Goal: Check status

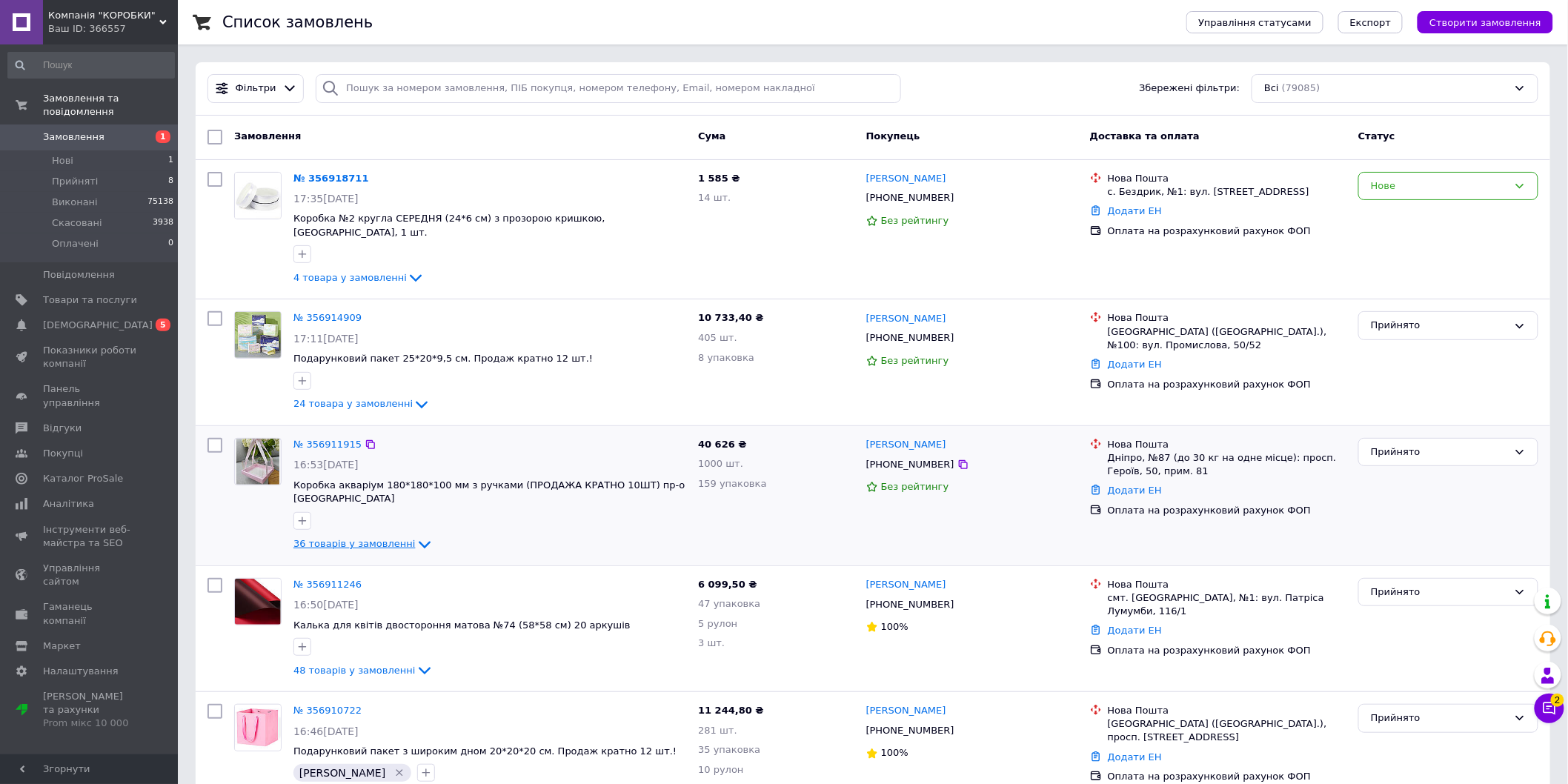
click at [334, 538] on span "36 товарів у замовленні" at bounding box center [354, 544] width 122 height 11
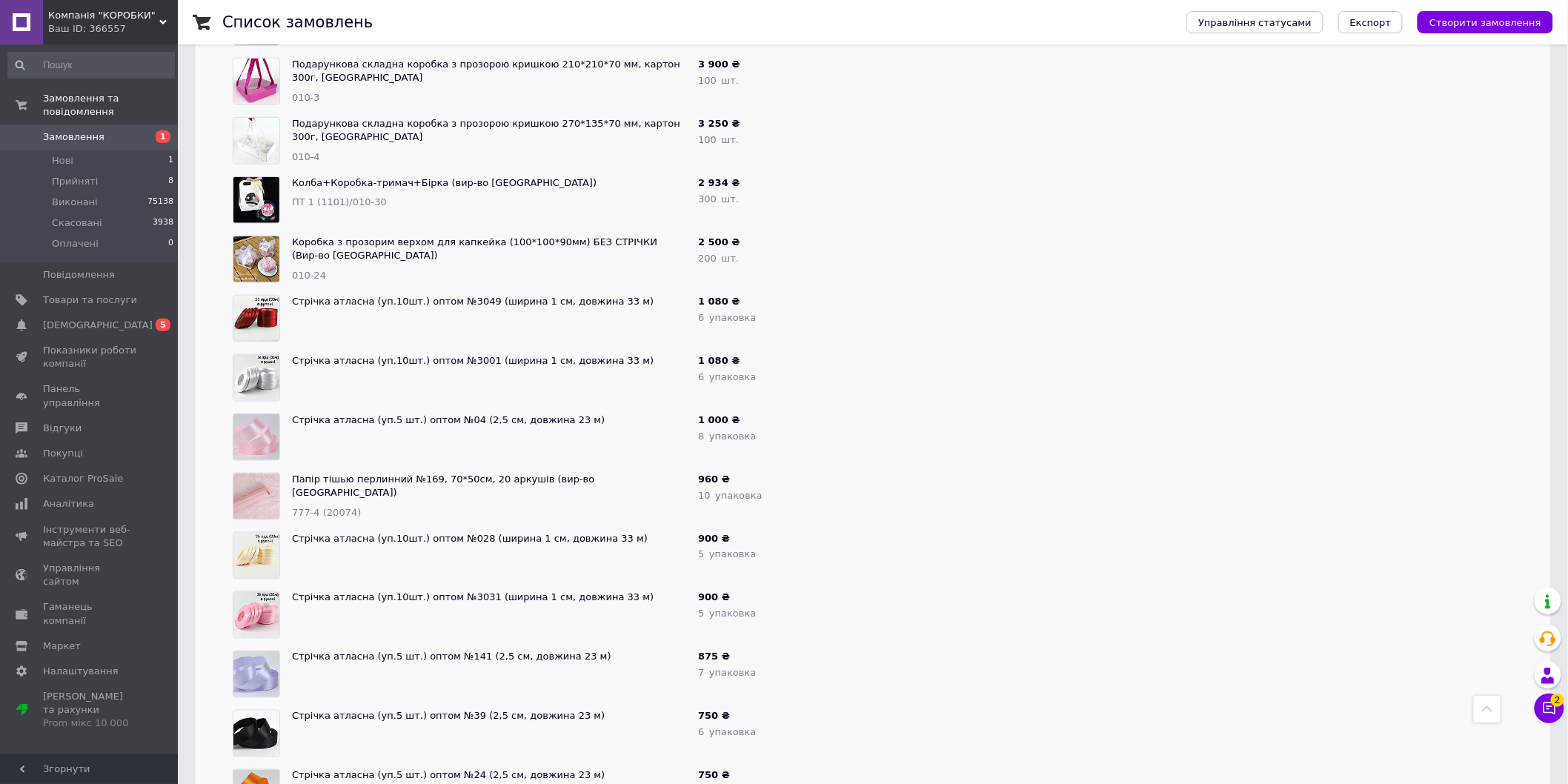
scroll to position [412, 0]
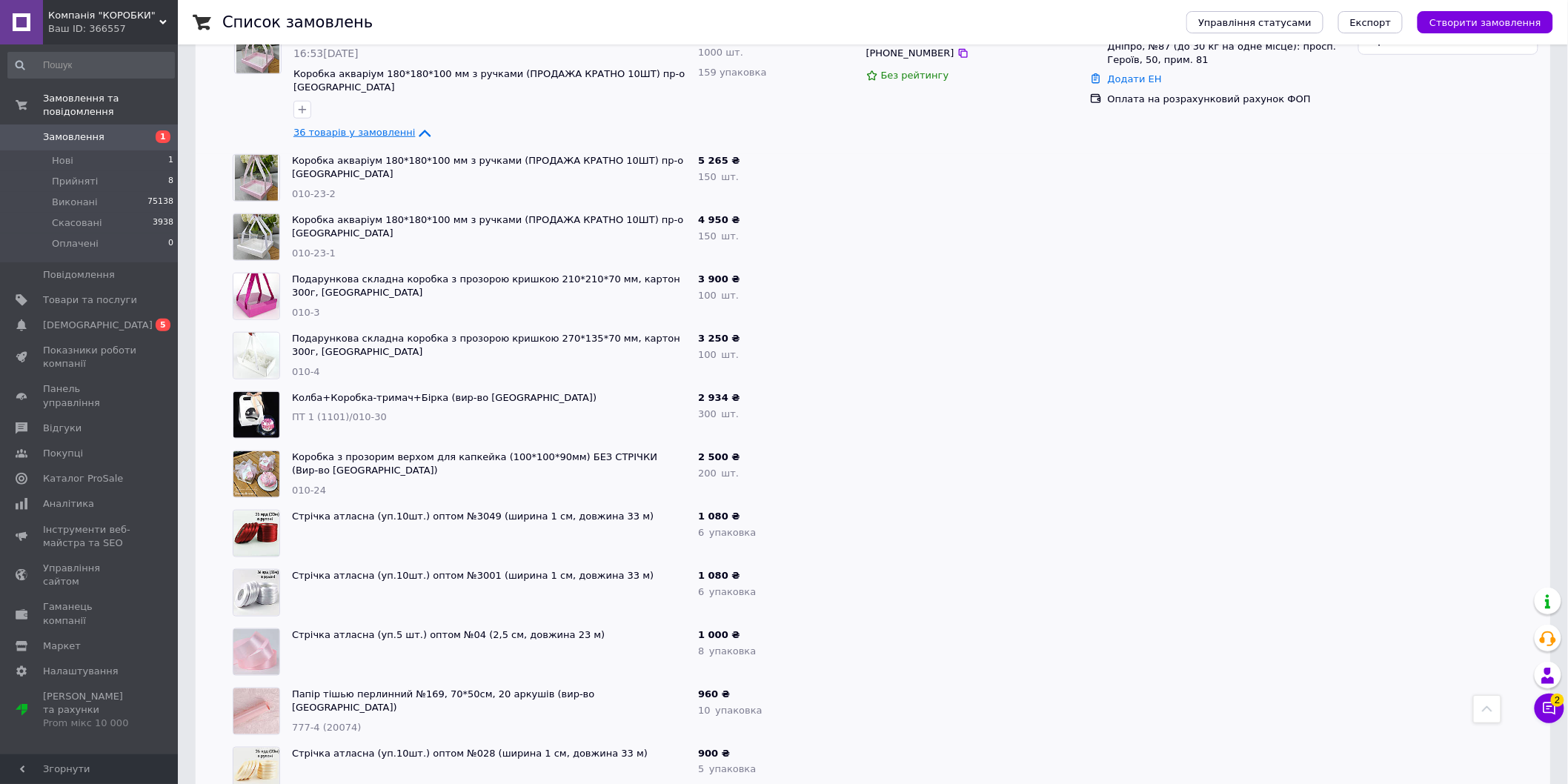
click at [395, 126] on span "36 товарів у замовленні" at bounding box center [354, 132] width 122 height 11
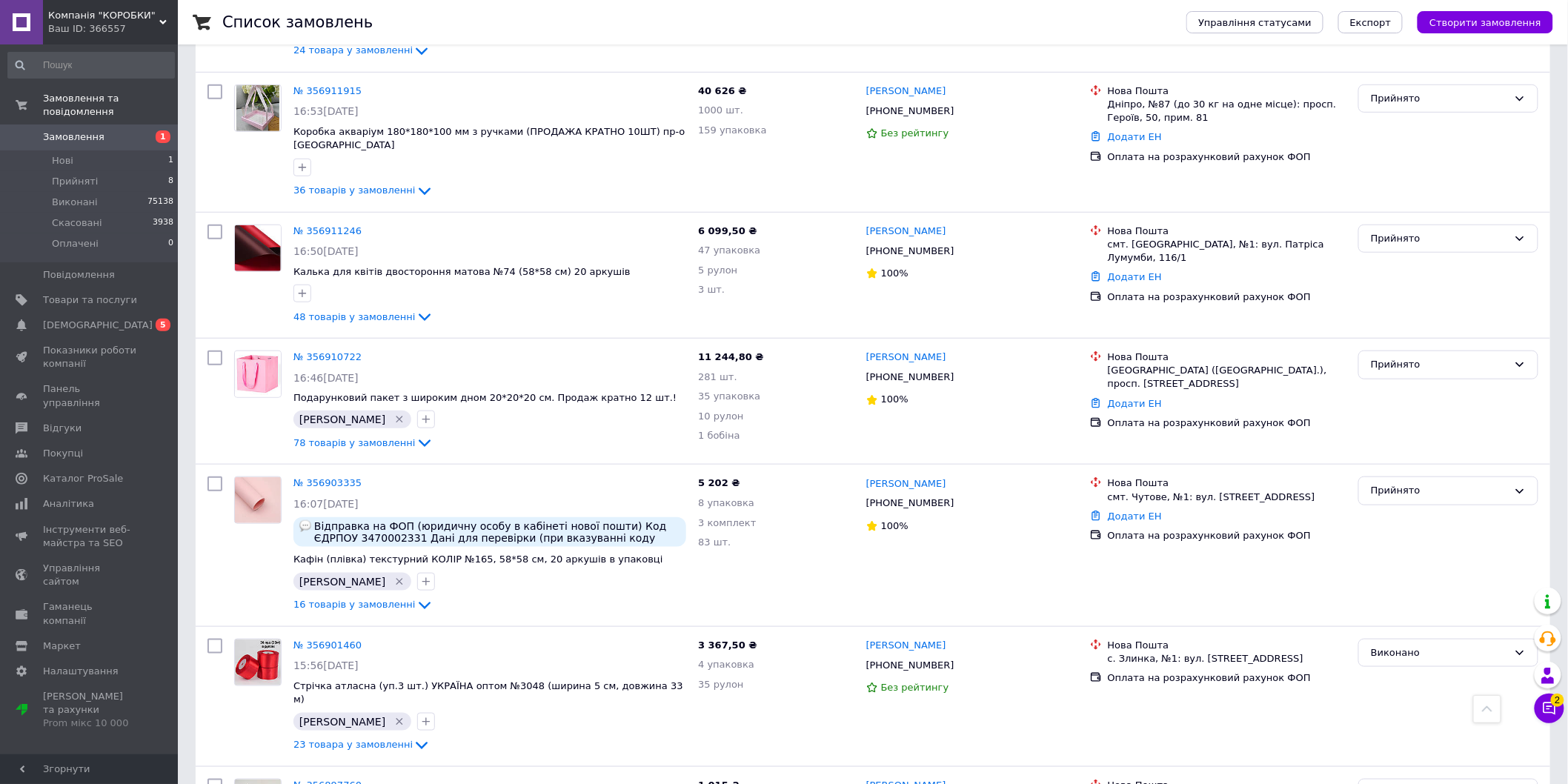
scroll to position [0, 0]
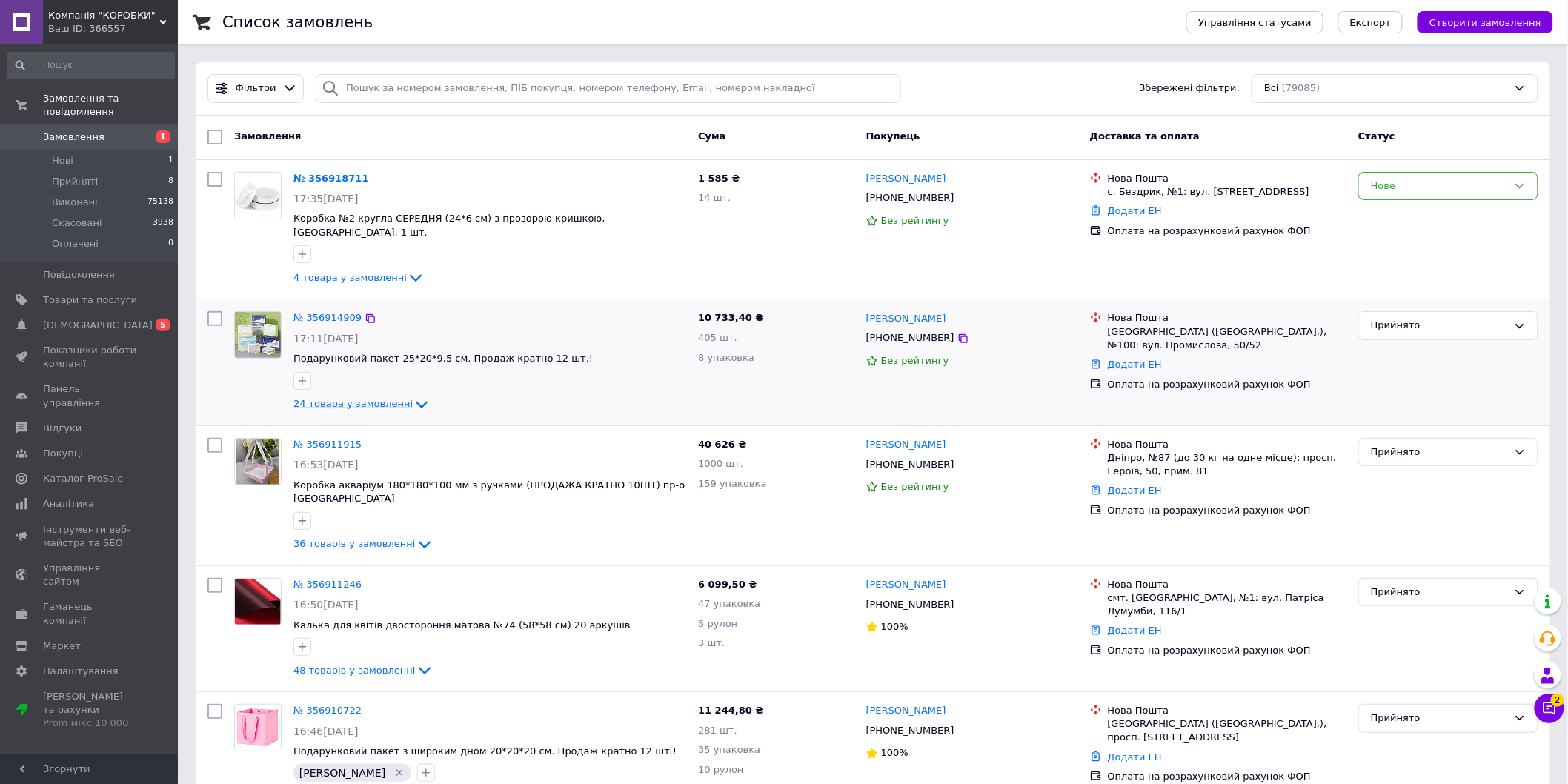
click at [367, 399] on span "24 товара у замовленні" at bounding box center [353, 405] width 119 height 11
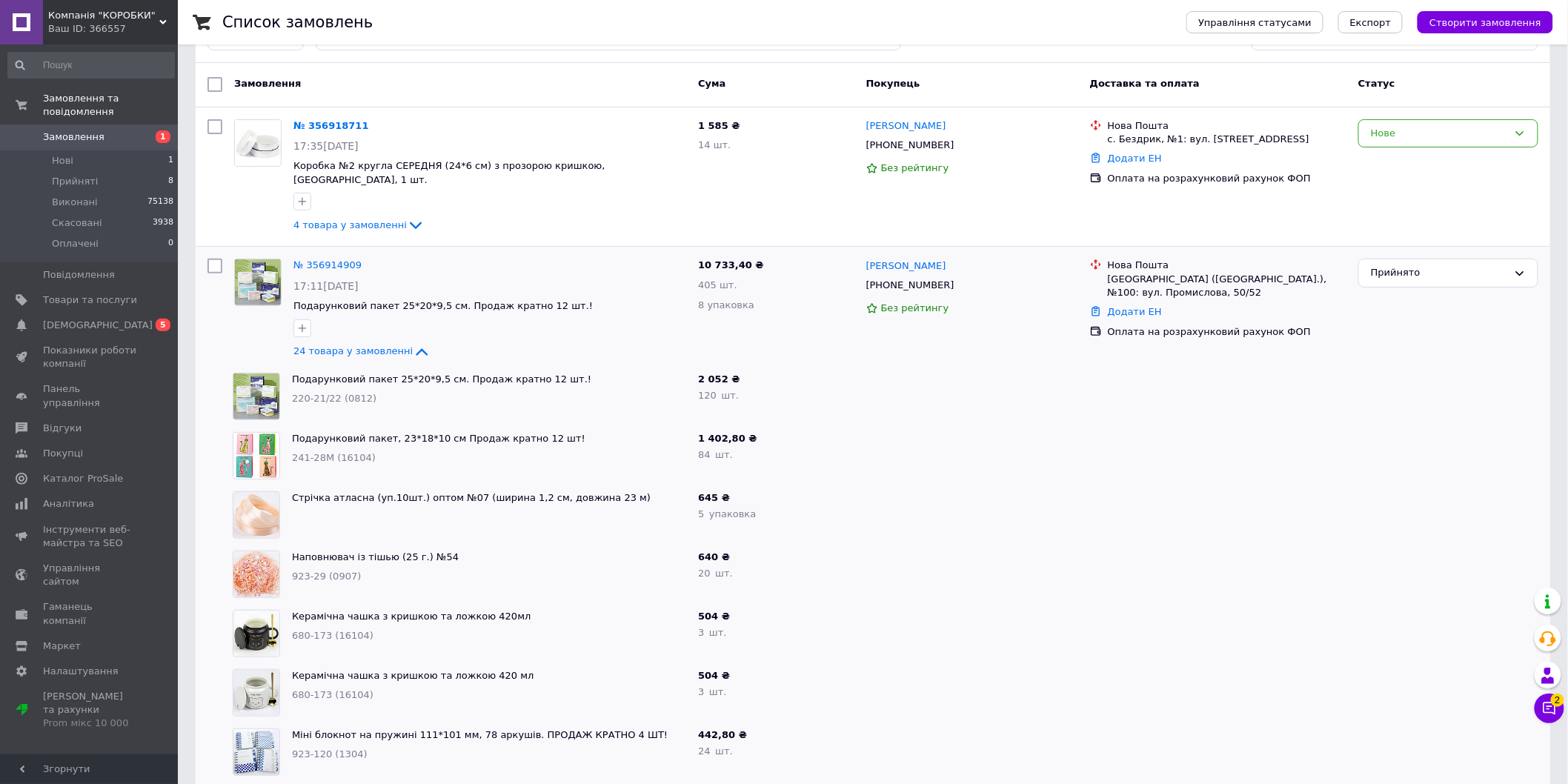
scroll to position [82, 0]
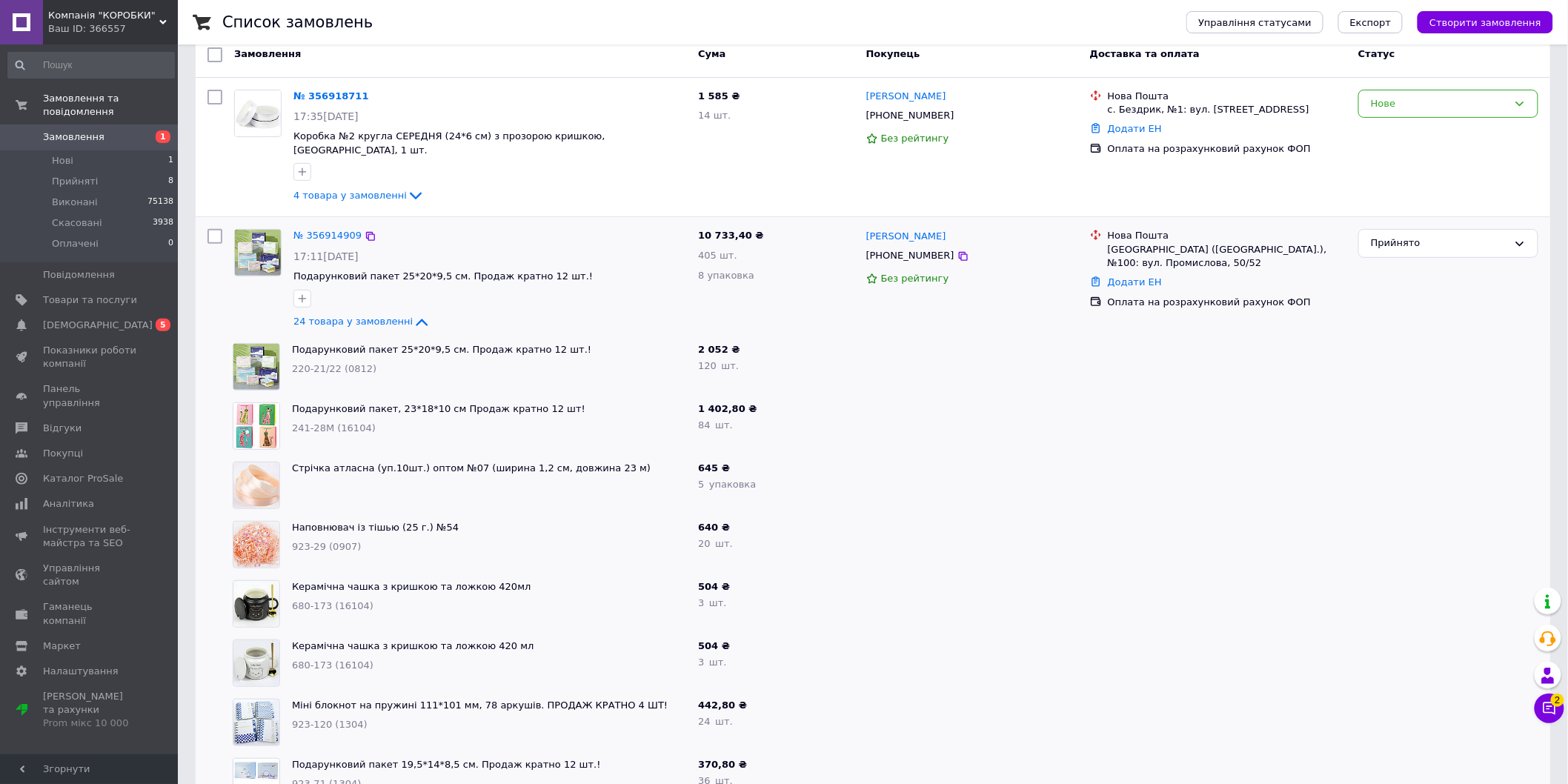
click at [347, 315] on div "24 товара у замовленні" at bounding box center [489, 322] width 393 height 18
click at [380, 316] on span "24 товара у замовленні" at bounding box center [353, 322] width 119 height 11
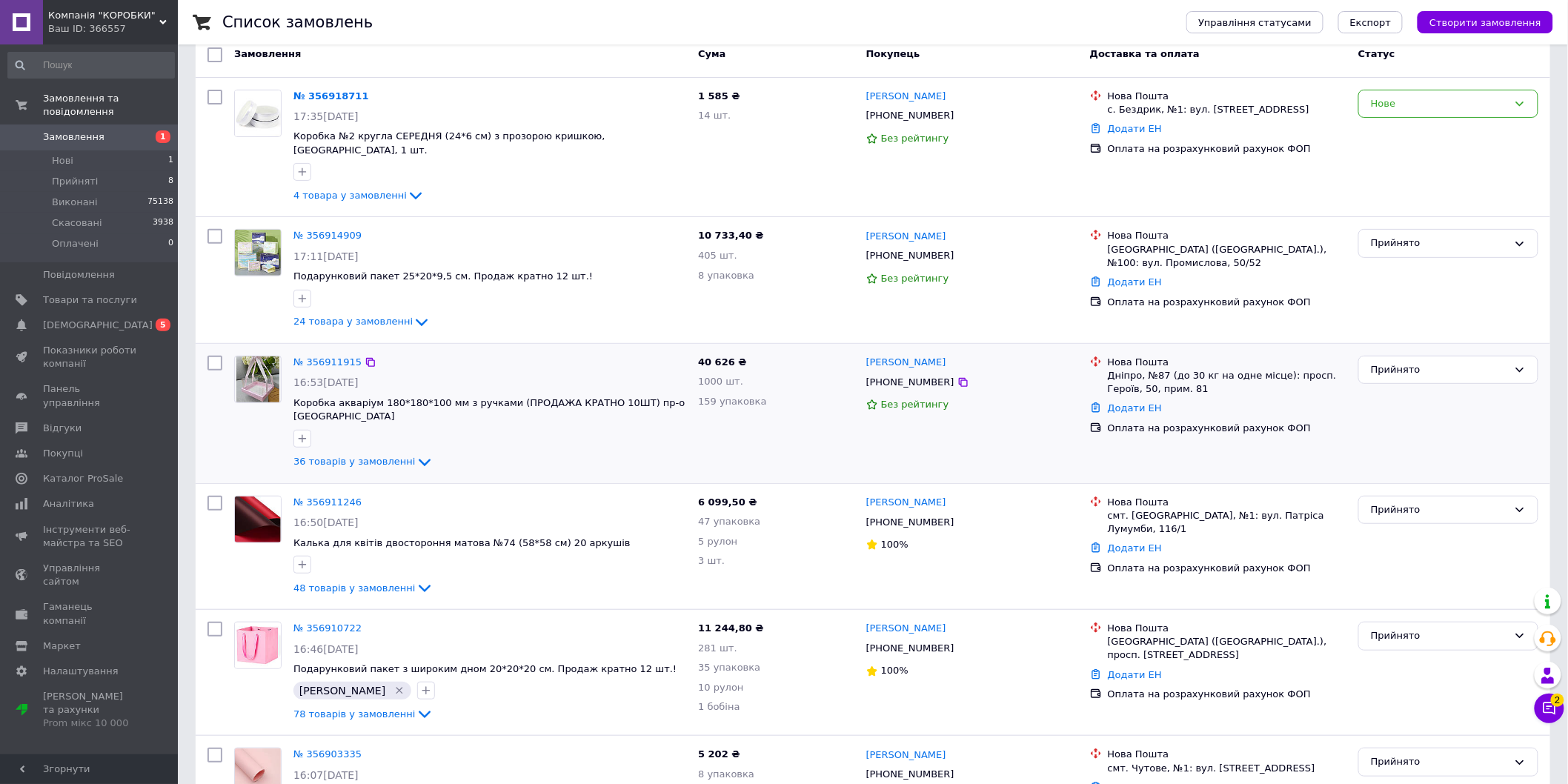
scroll to position [0, 0]
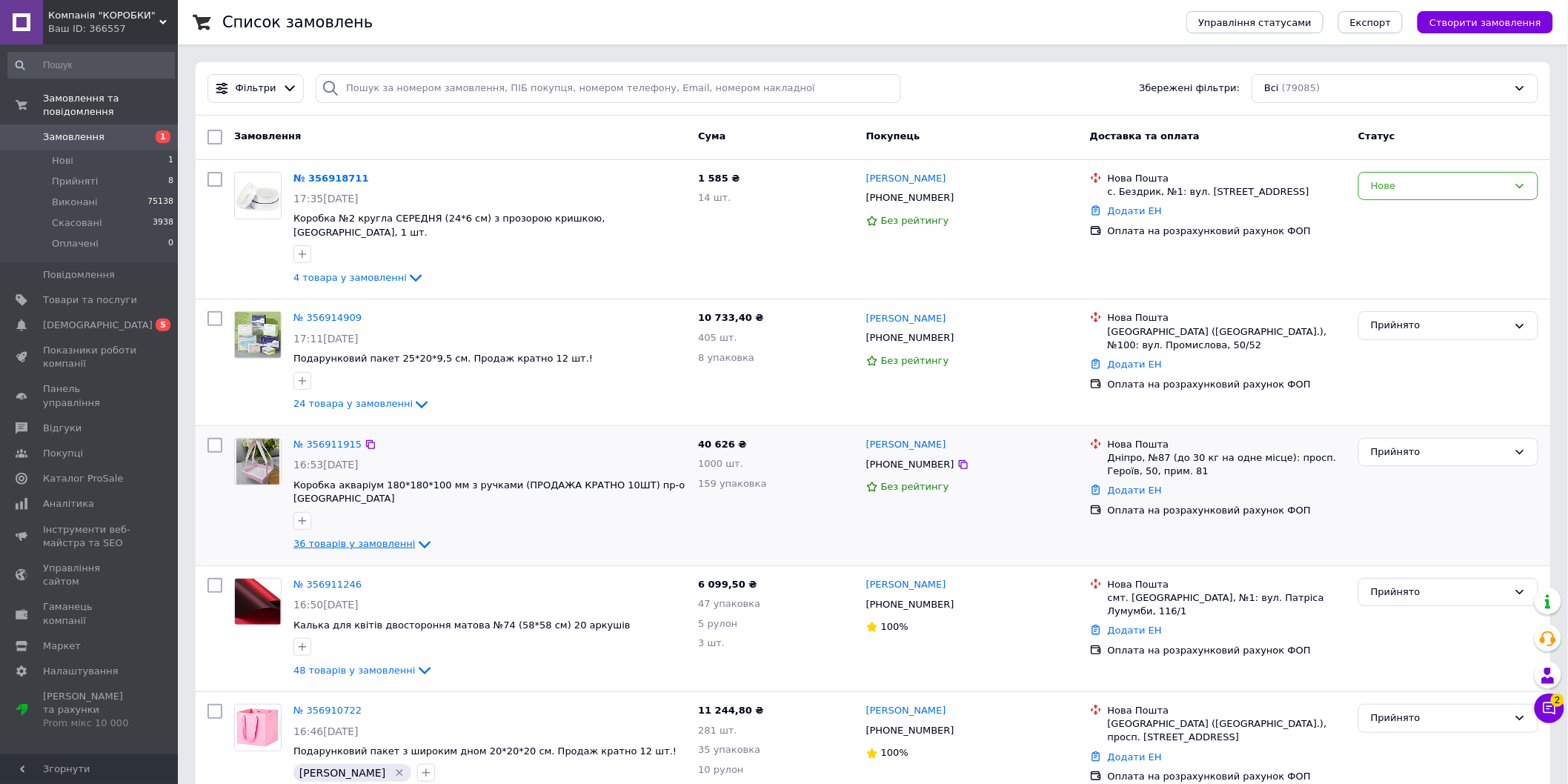
click at [415, 536] on icon at bounding box center [424, 545] width 18 height 18
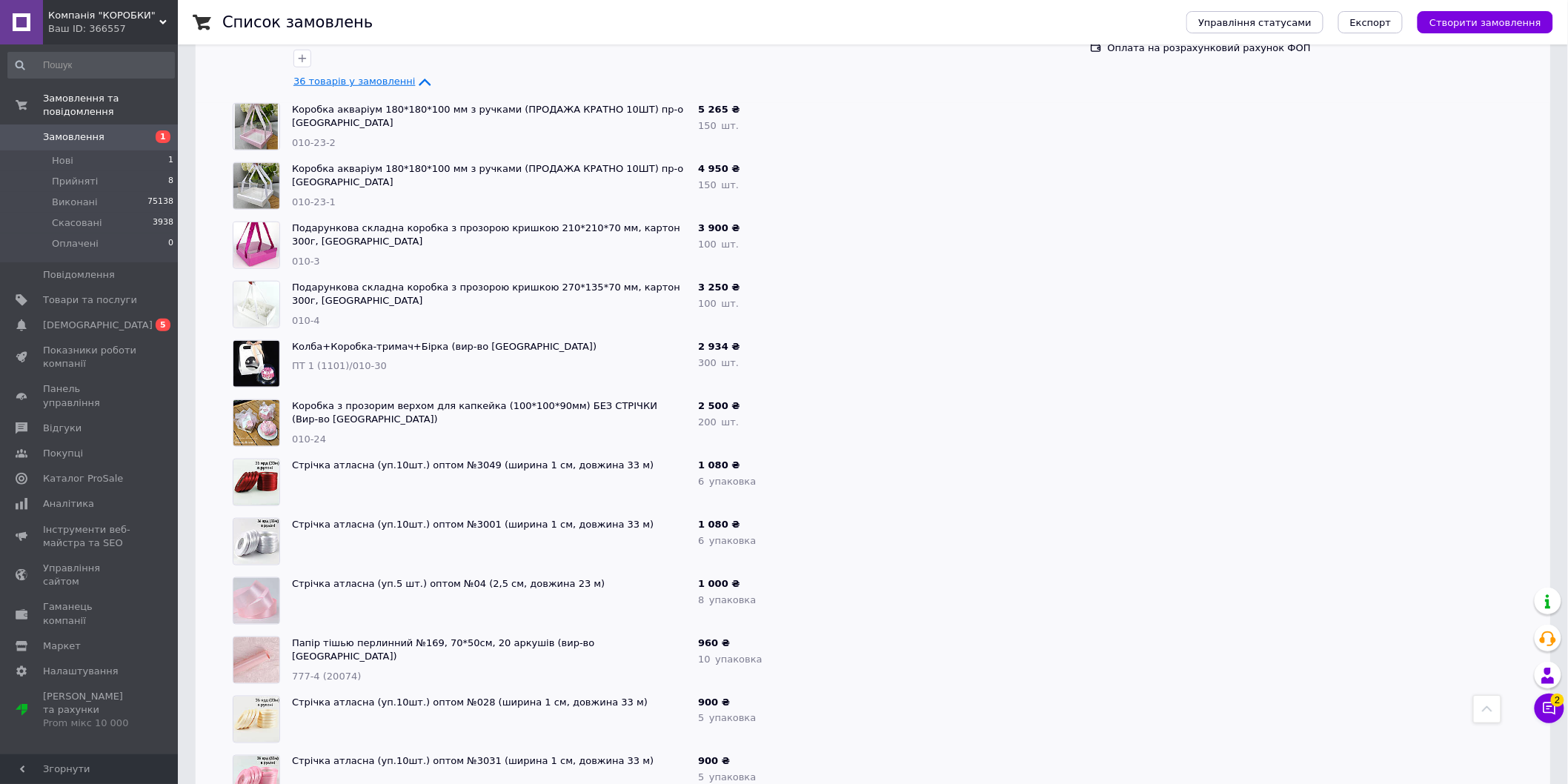
scroll to position [164, 0]
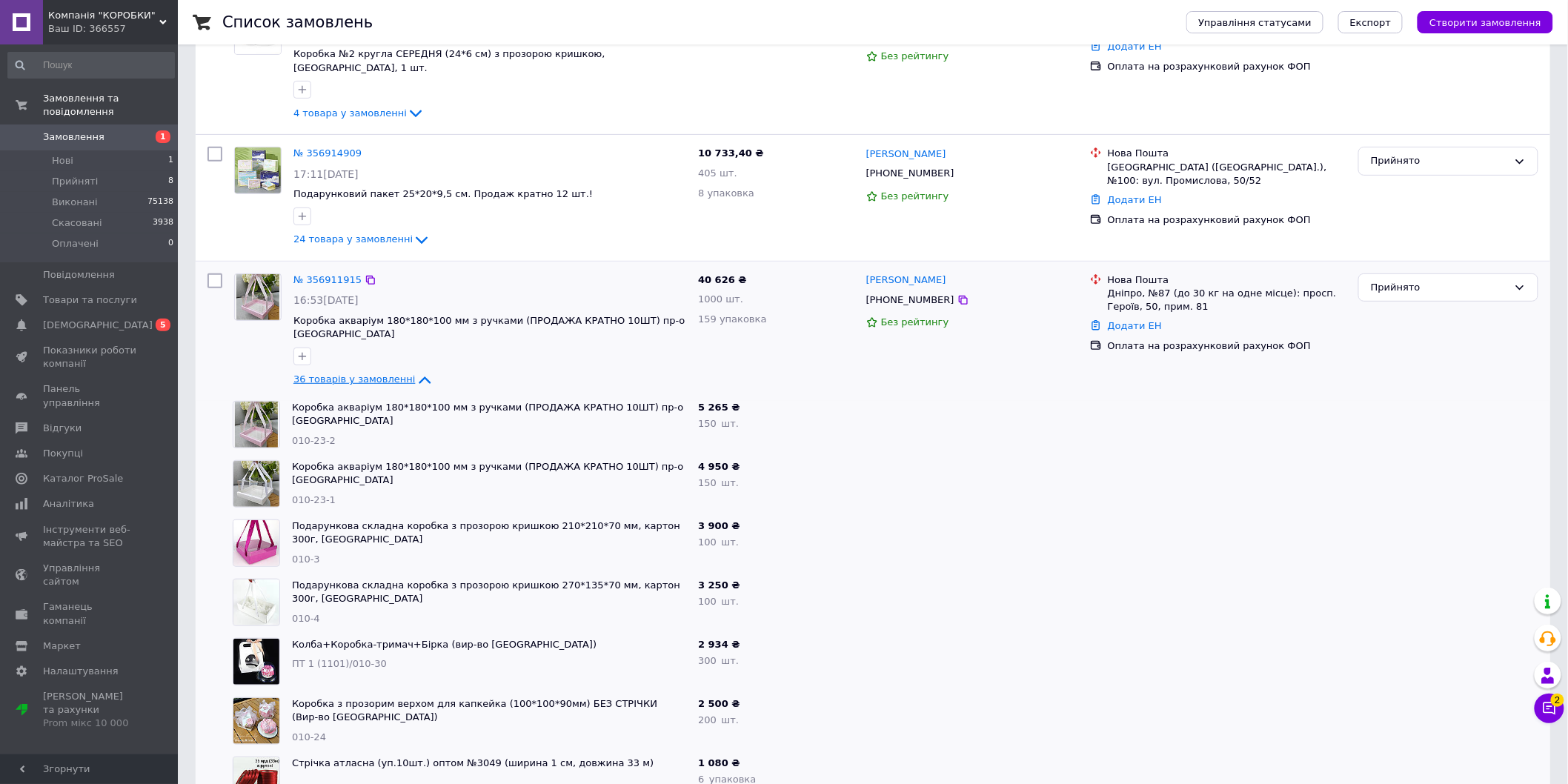
click at [387, 374] on span "36 товарів у замовленні" at bounding box center [354, 379] width 122 height 11
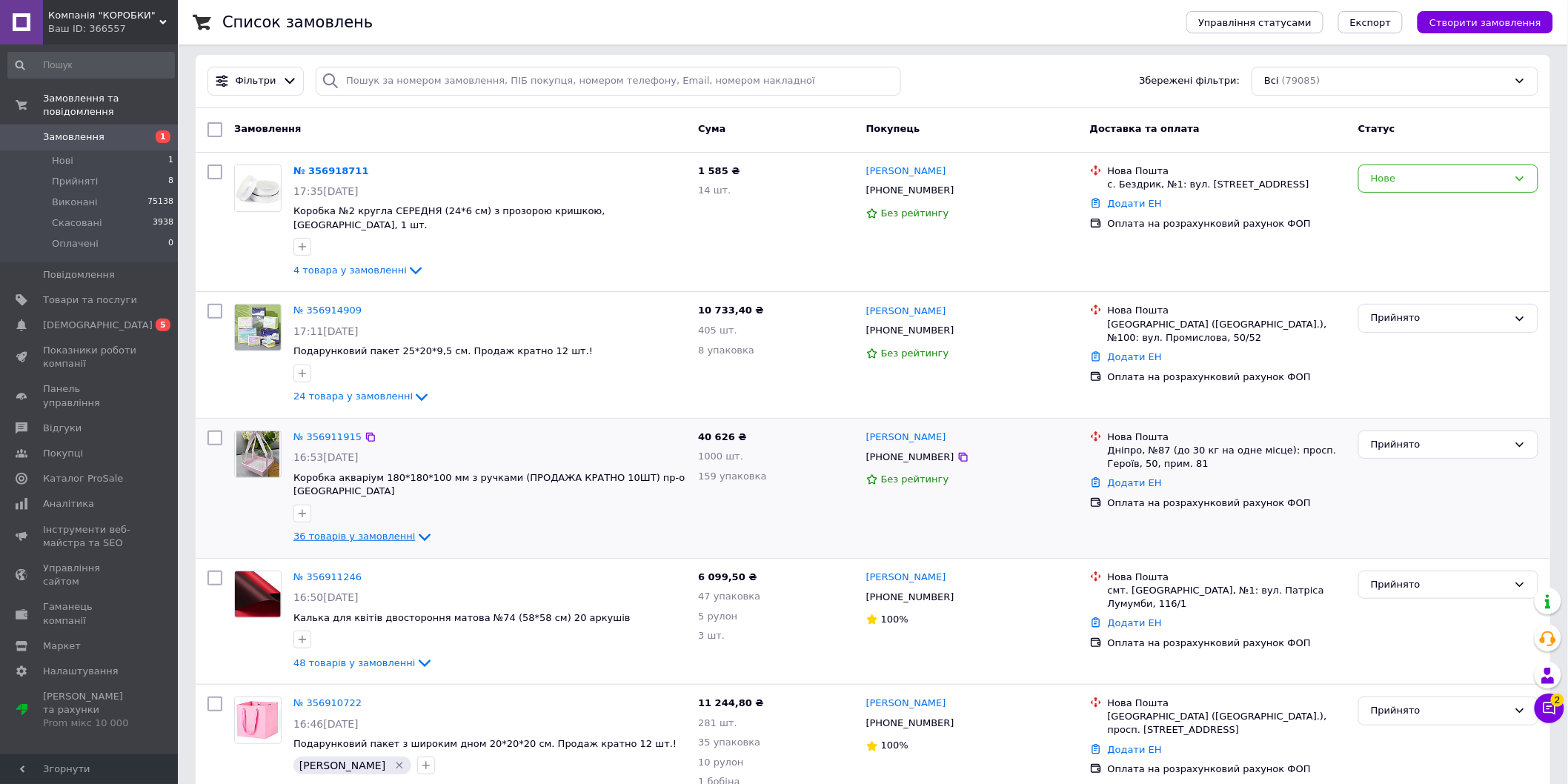
scroll to position [0, 0]
